Goal: Contribute content

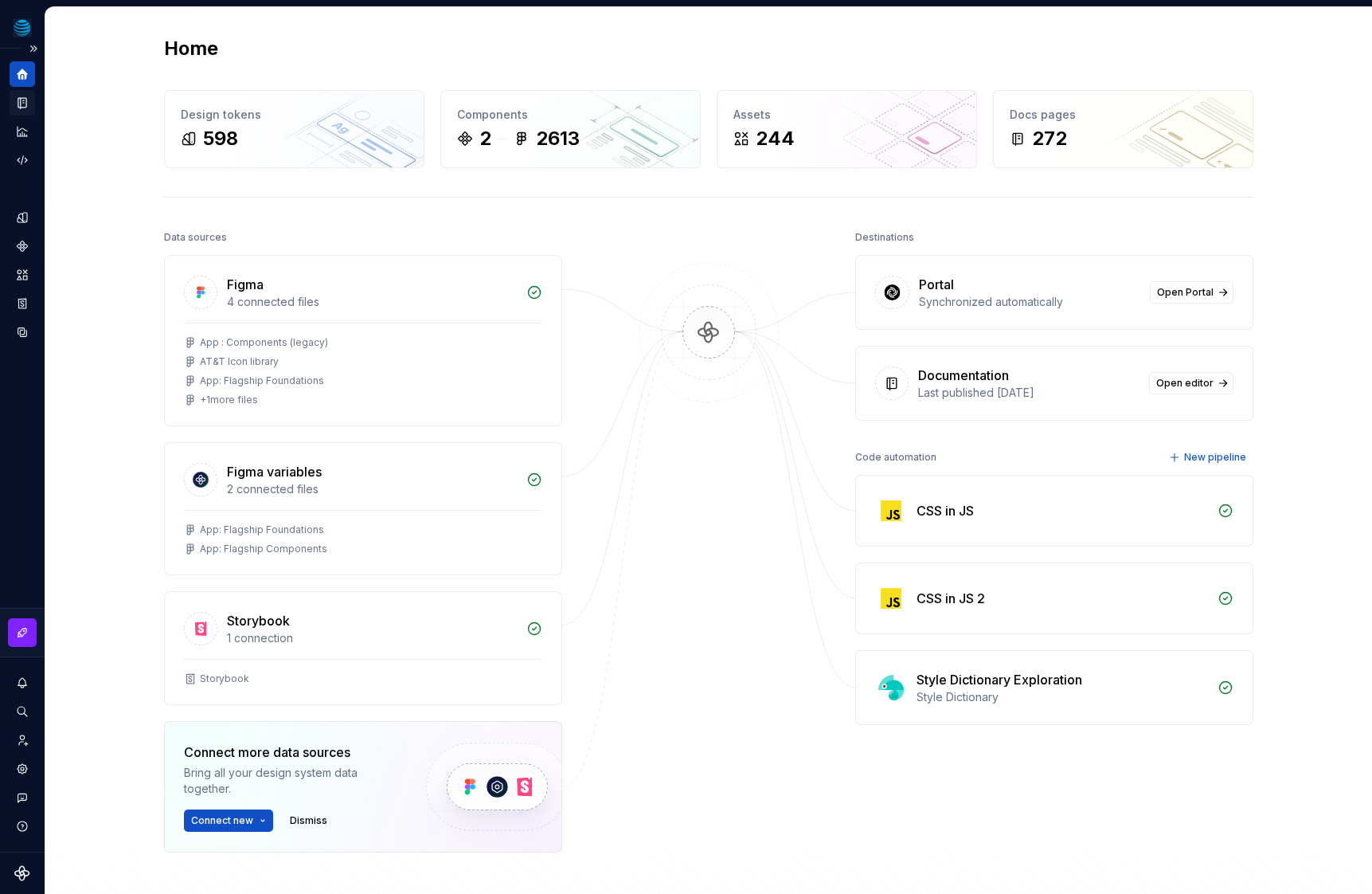
click at [26, 106] on icon "Documentation" at bounding box center [24, 103] width 6 height 9
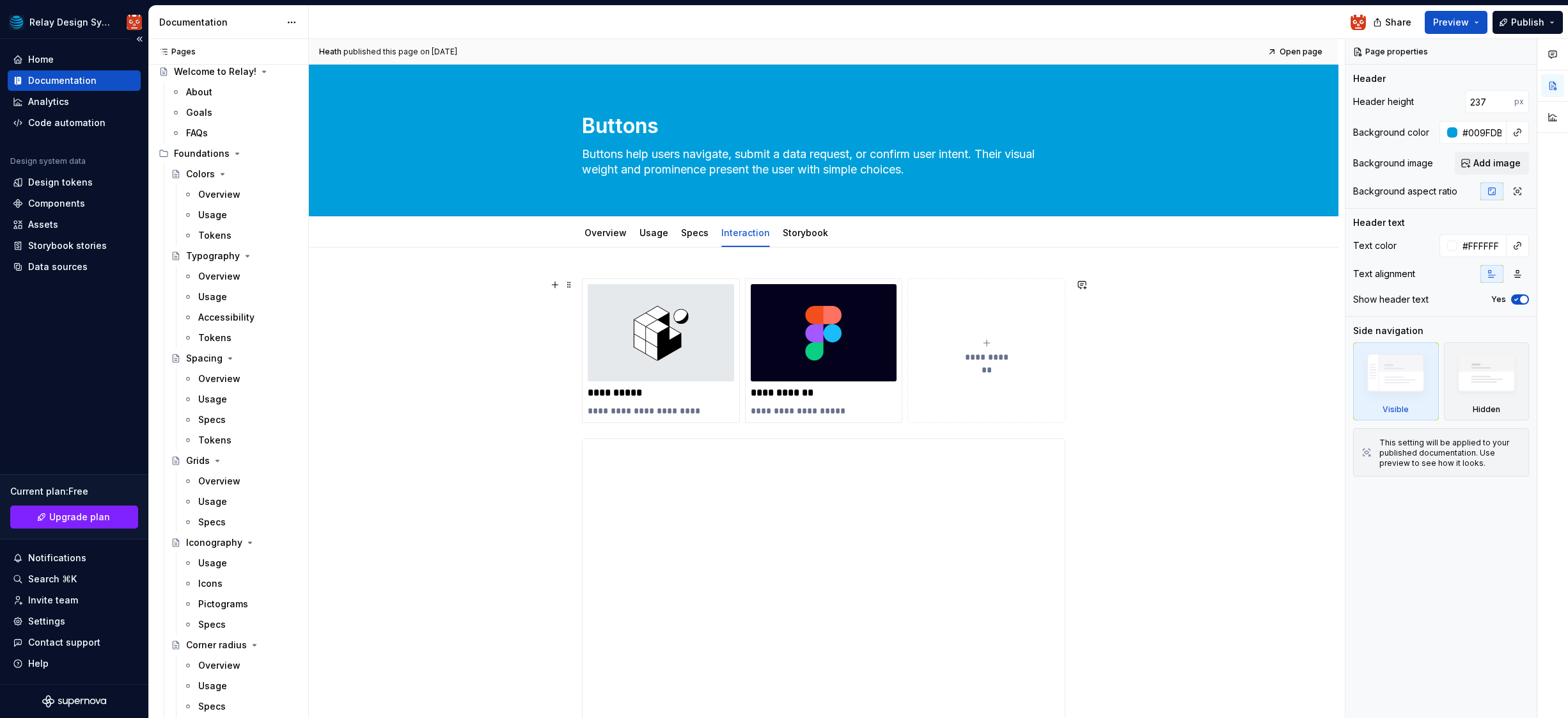
scroll to position [2, 0]
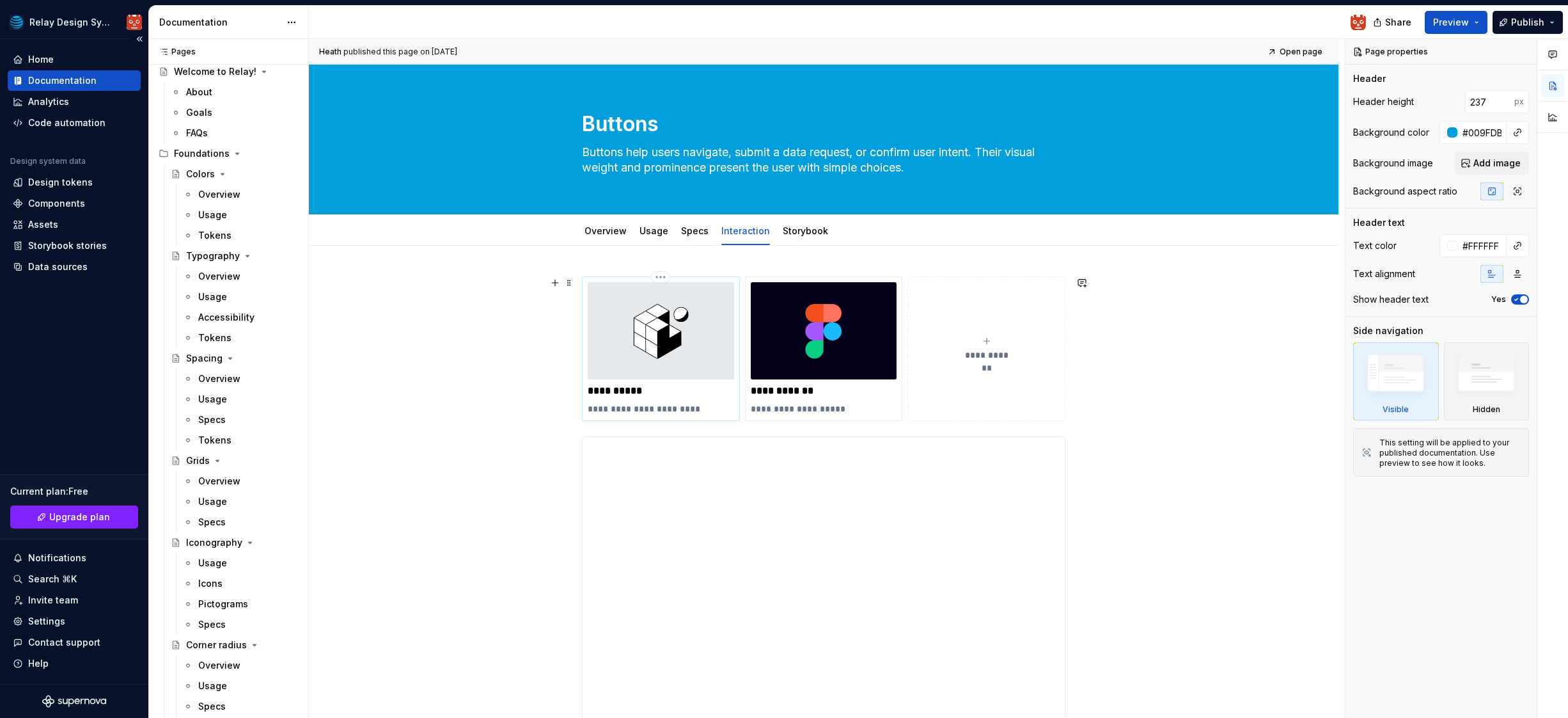
click at [678, 354] on img at bounding box center [661, 331] width 147 height 97
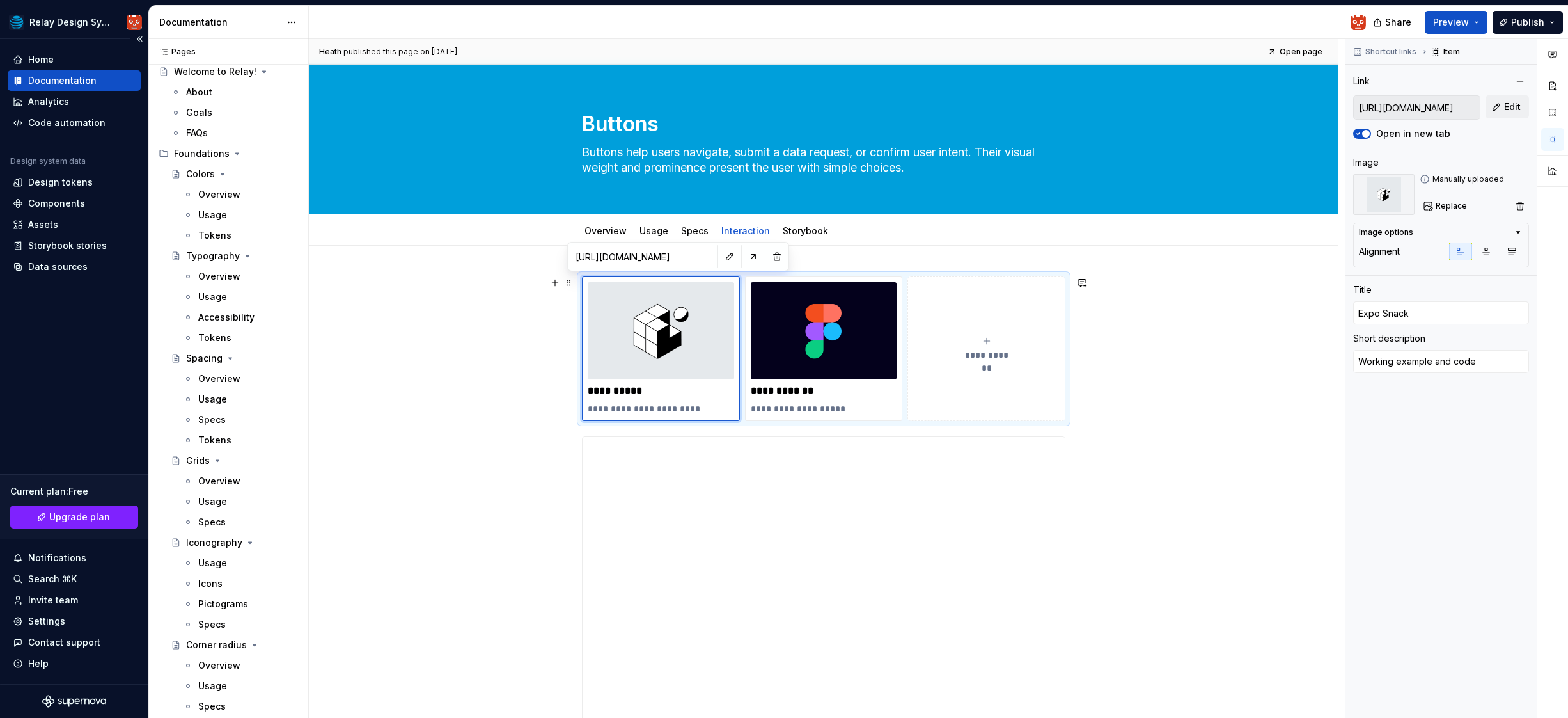
click at [1101, 388] on div "**********" at bounding box center [823, 616] width 1029 height 742
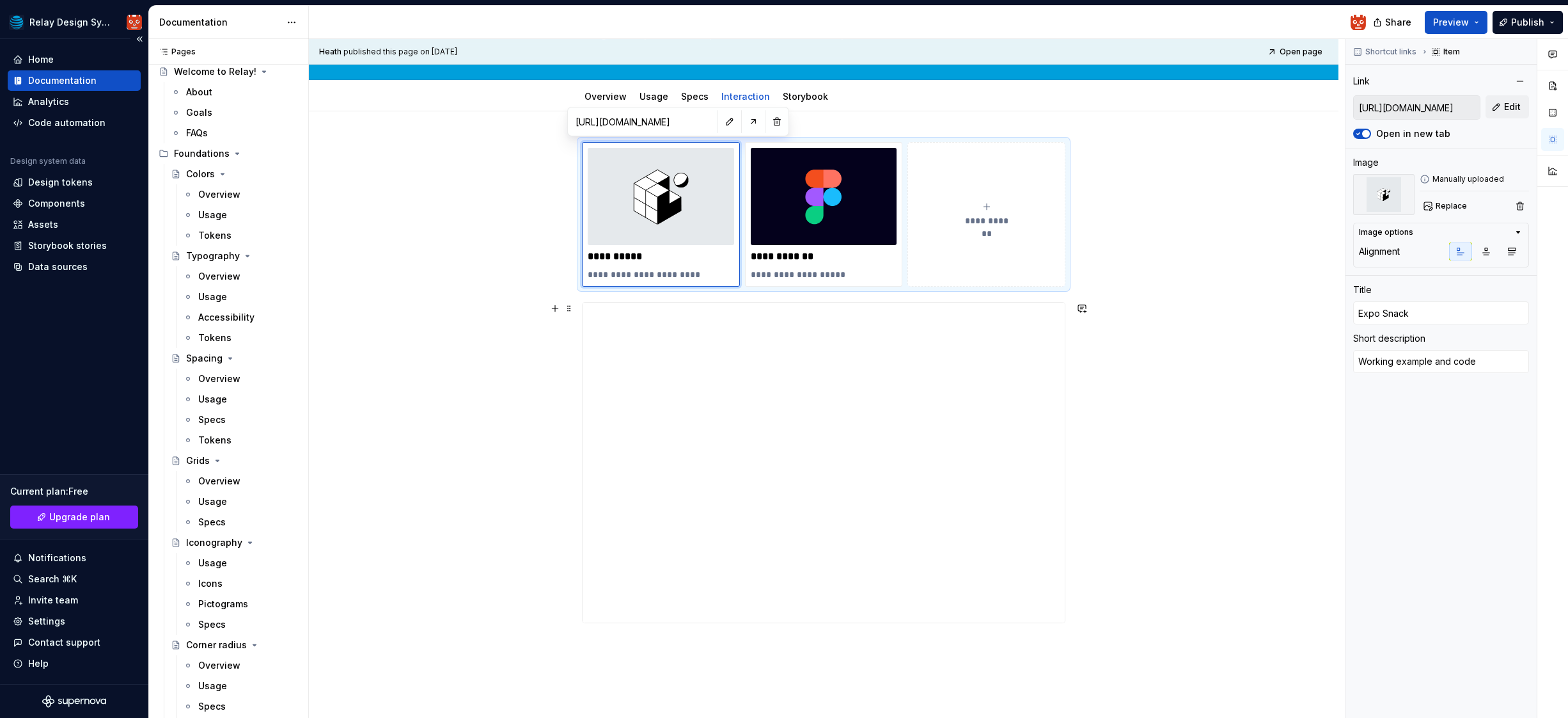
scroll to position [138, 0]
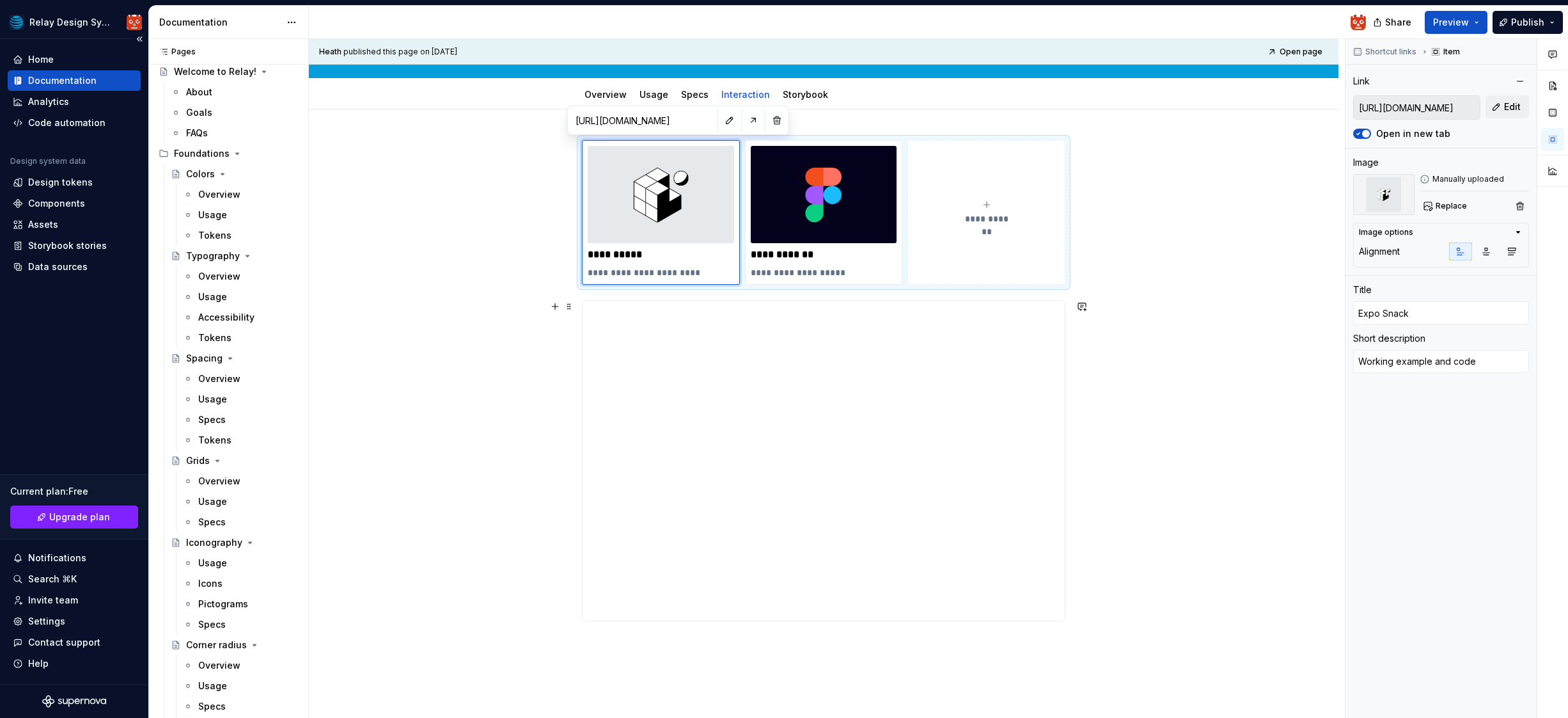
type textarea "*"
